Goal: Information Seeking & Learning: Learn about a topic

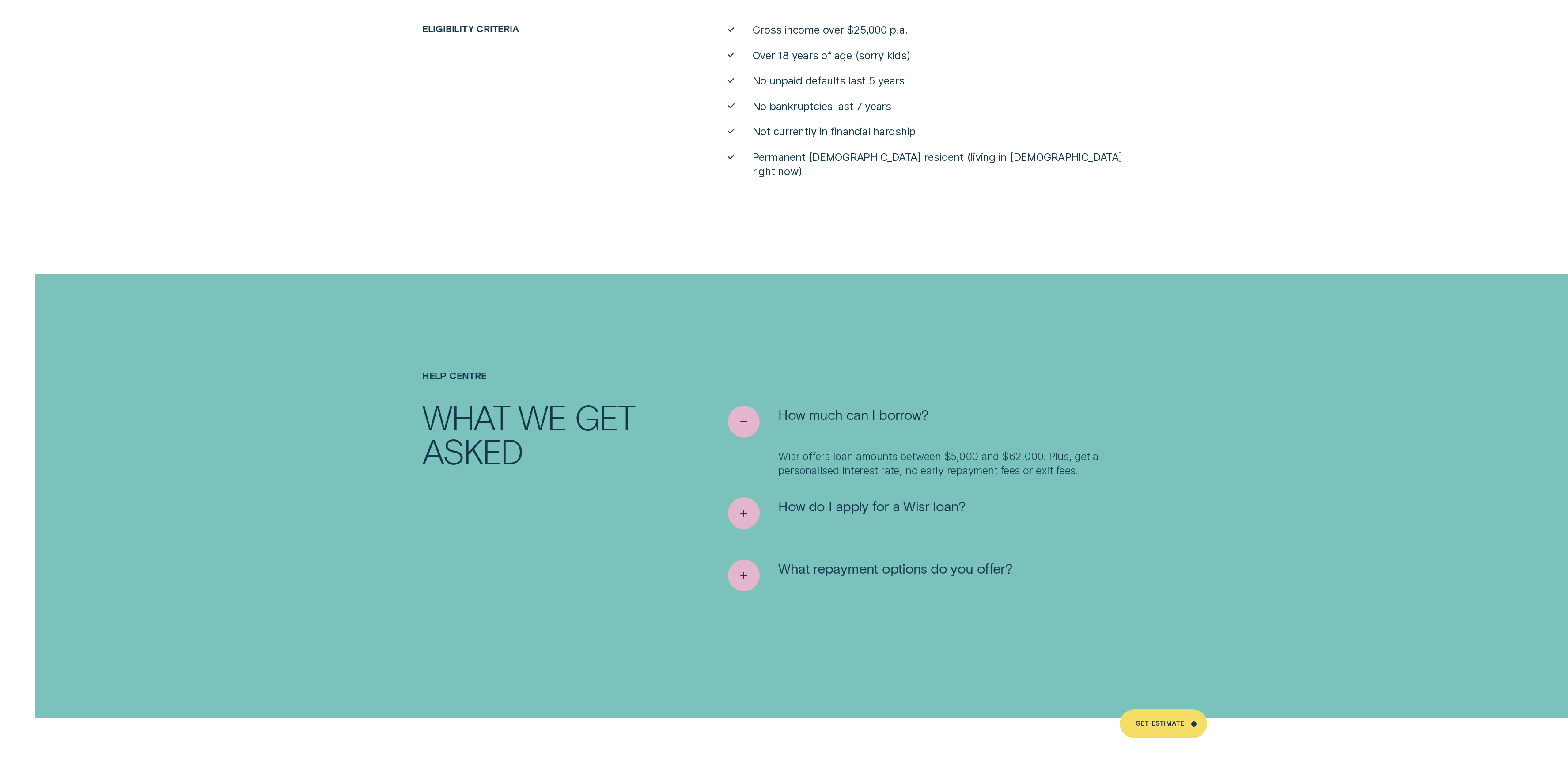
scroll to position [5647, 0]
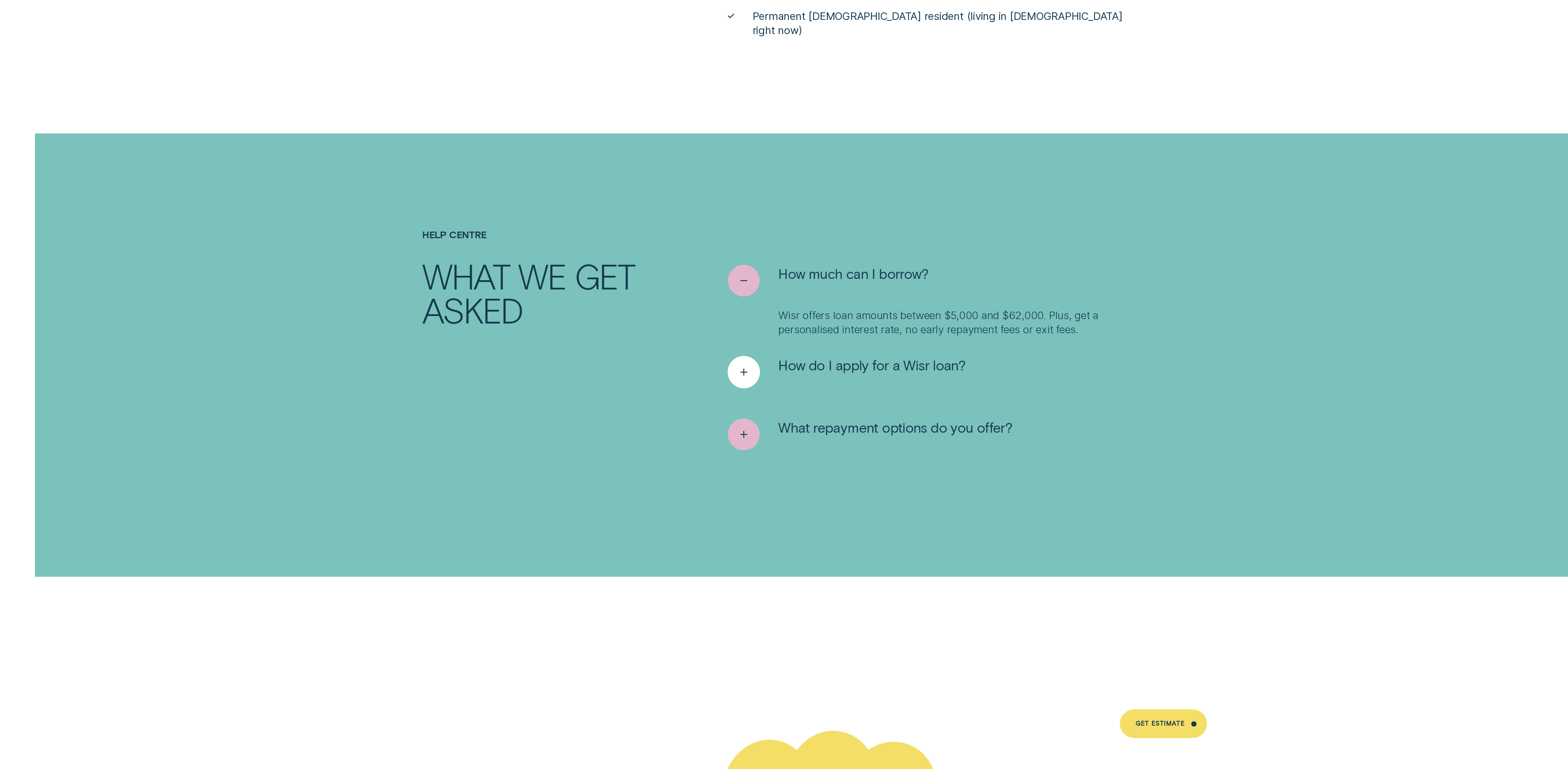
click at [747, 363] on div "See more" at bounding box center [744, 371] width 32 height 32
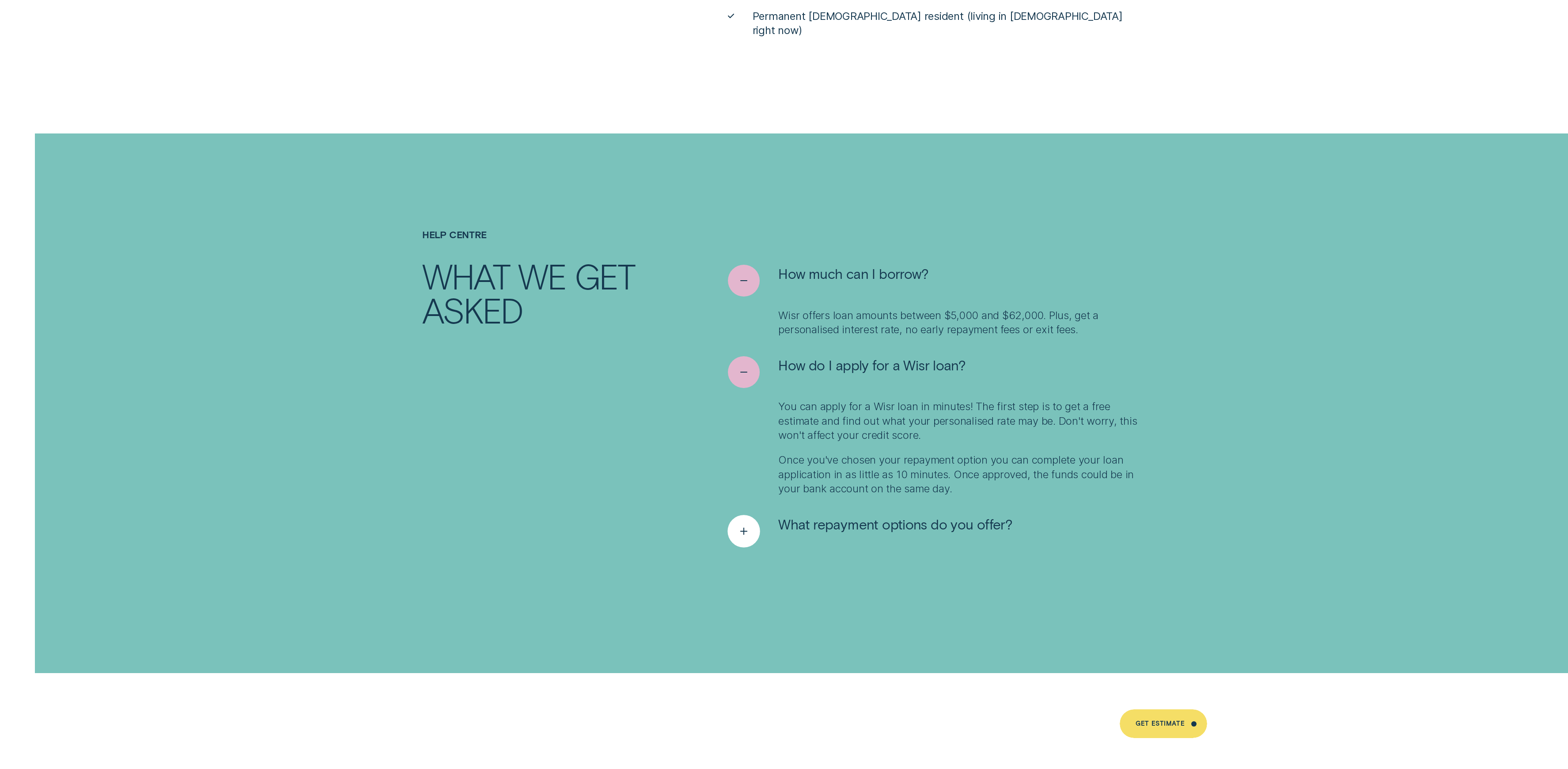
click at [749, 531] on div "See more" at bounding box center [744, 530] width 32 height 32
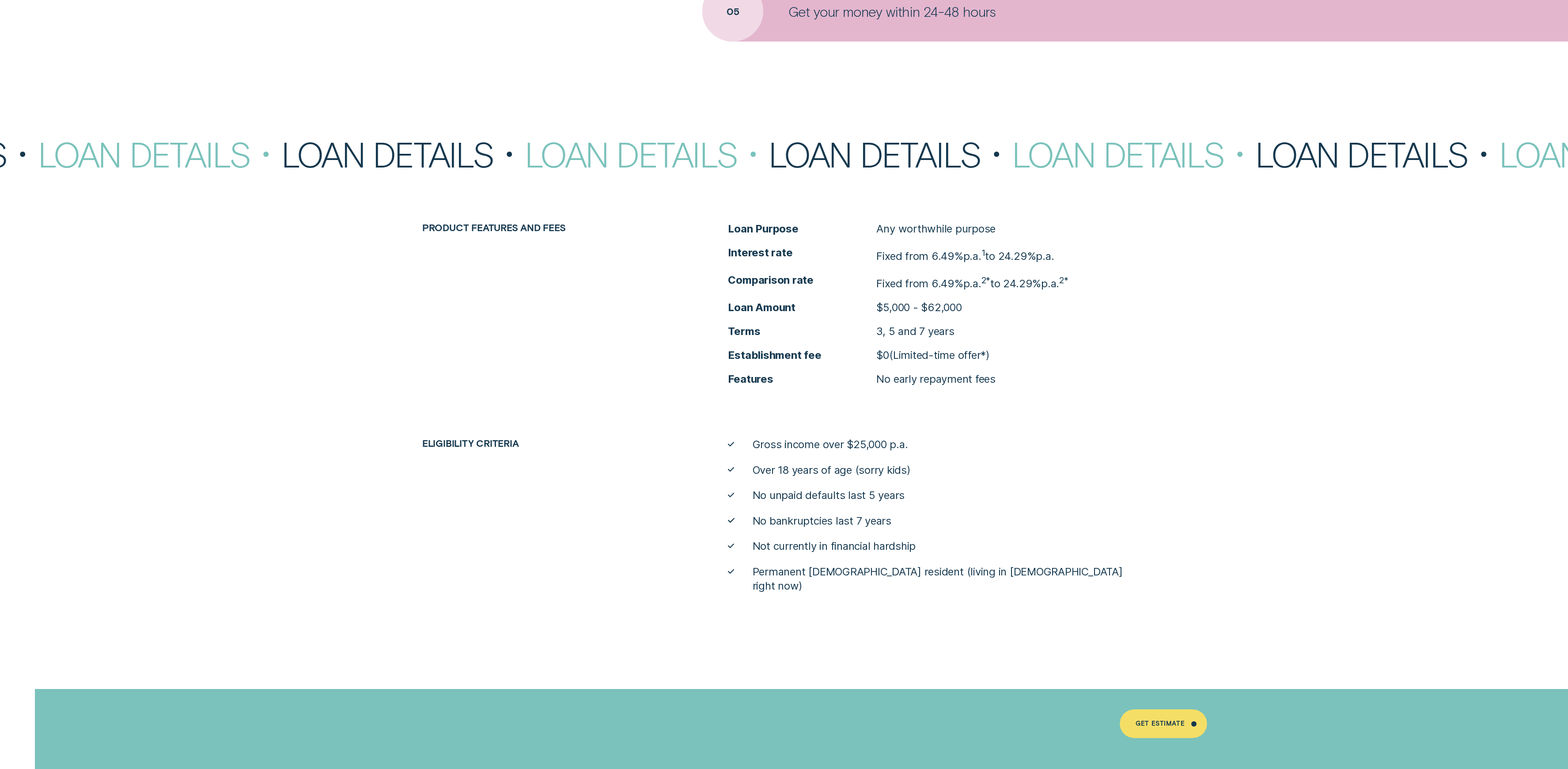
scroll to position [4862, 0]
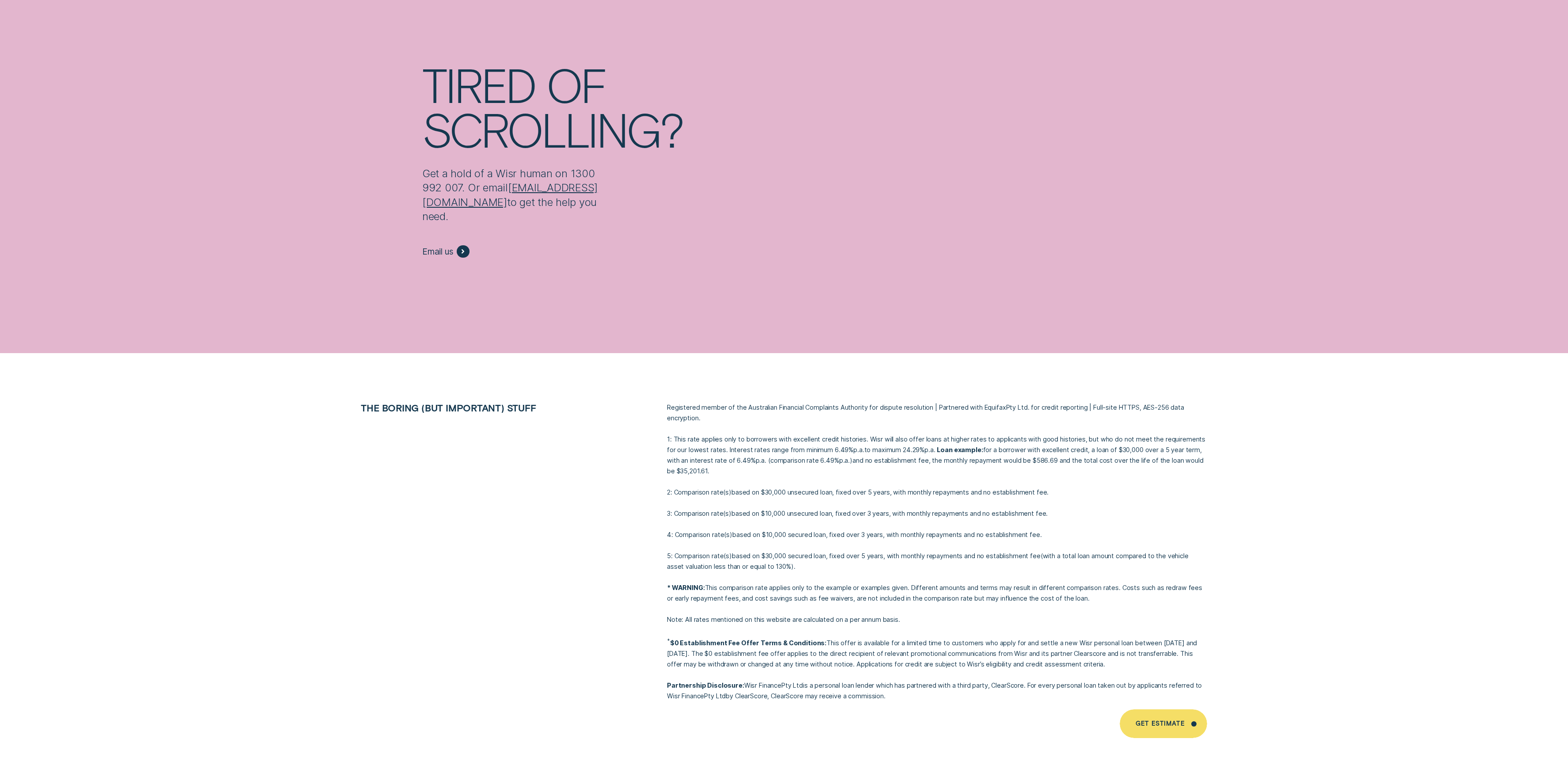
scroll to position [6830, 0]
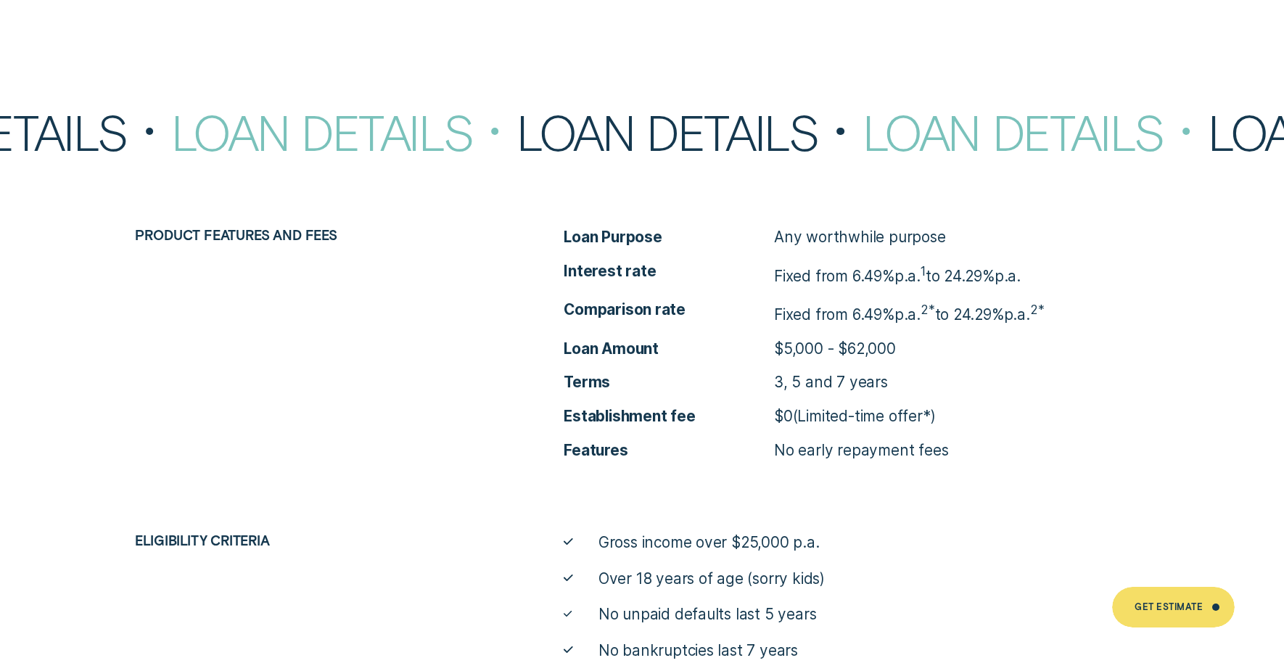
scroll to position [6535, 0]
